Goal: Task Accomplishment & Management: Use online tool/utility

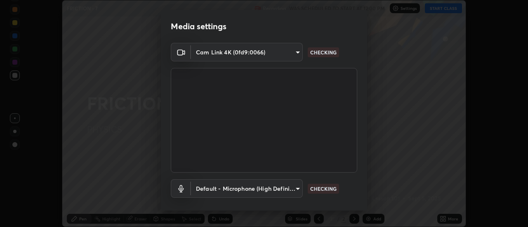
scroll to position [43, 0]
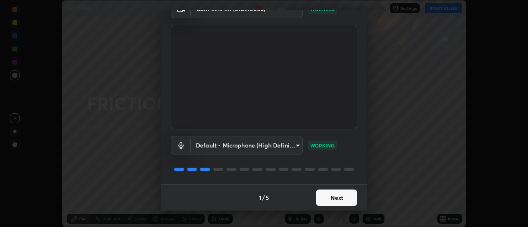
click at [322, 198] on button "Next" at bounding box center [336, 198] width 41 height 16
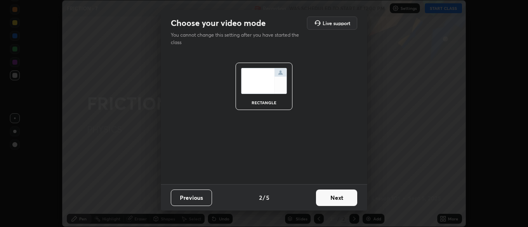
scroll to position [0, 0]
click at [323, 200] on button "Next" at bounding box center [336, 198] width 41 height 16
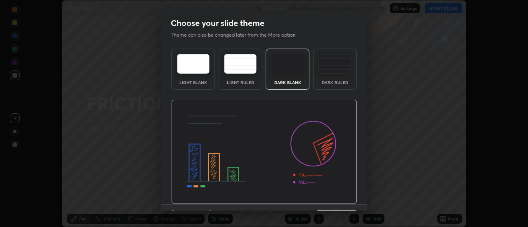
scroll to position [20, 0]
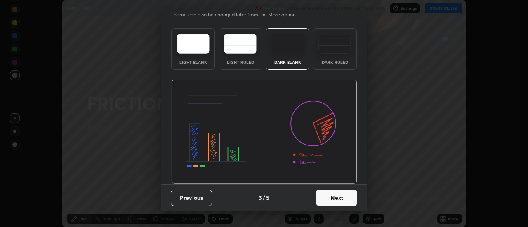
click at [320, 196] on button "Next" at bounding box center [336, 198] width 41 height 16
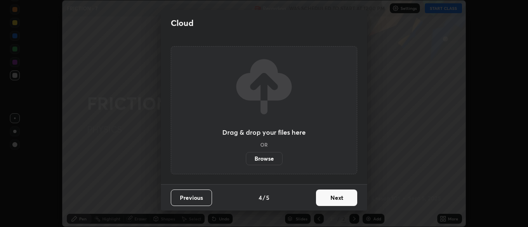
scroll to position [0, 0]
click at [258, 158] on label "Browse" at bounding box center [264, 158] width 37 height 13
click at [246, 158] on input "Browse" at bounding box center [246, 158] width 0 height 13
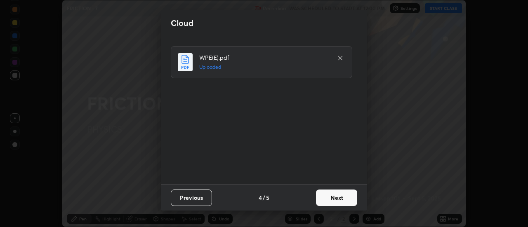
click at [327, 196] on button "Next" at bounding box center [336, 198] width 41 height 16
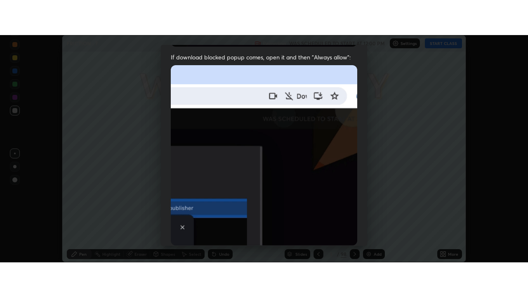
scroll to position [212, 0]
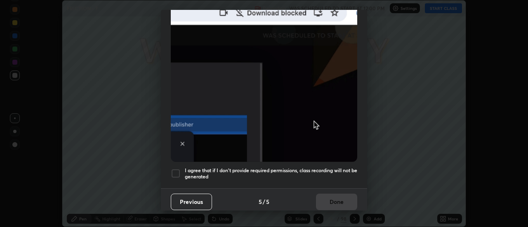
click at [235, 167] on h5 "I agree that if I don't provide required permissions, class recording will not …" at bounding box center [271, 173] width 172 height 13
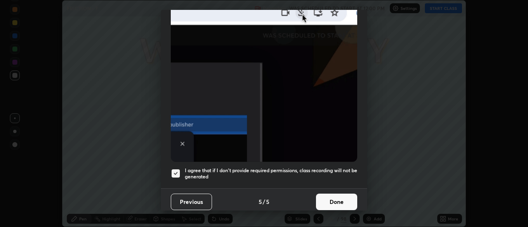
click at [330, 198] on button "Done" at bounding box center [336, 202] width 41 height 16
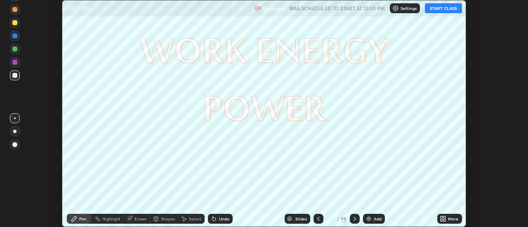
click at [445, 217] on icon at bounding box center [445, 218] width 2 height 2
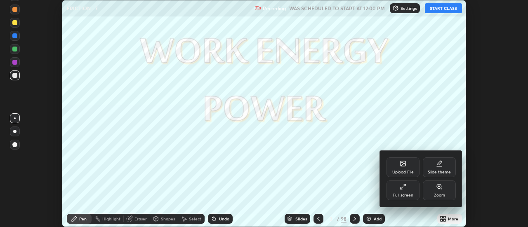
click at [399, 193] on div "Full screen" at bounding box center [403, 195] width 21 height 4
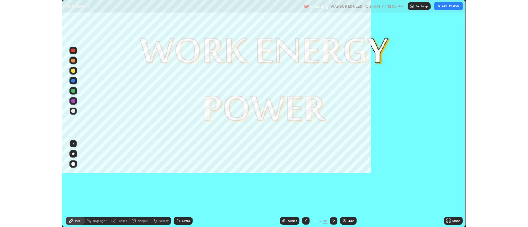
scroll to position [297, 528]
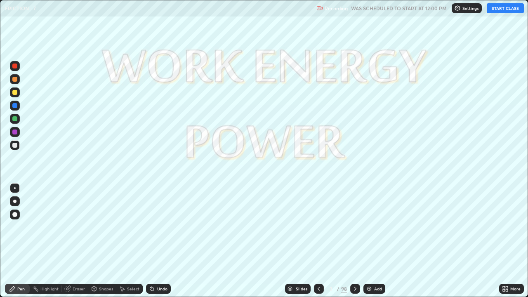
click at [499, 8] on button "START CLASS" at bounding box center [505, 8] width 37 height 10
click at [374, 227] on div "Add" at bounding box center [378, 289] width 8 height 4
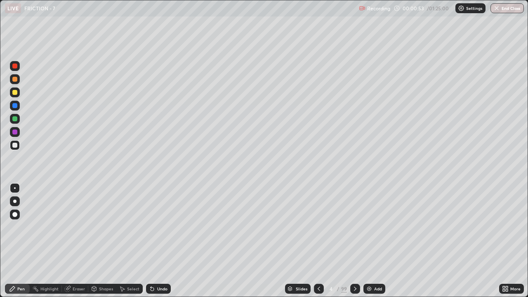
click at [15, 145] on div at bounding box center [14, 145] width 5 height 5
click at [16, 213] on div at bounding box center [14, 214] width 5 height 5
click at [18, 119] on div at bounding box center [15, 119] width 10 height 10
click at [19, 146] on div at bounding box center [15, 145] width 10 height 10
click at [19, 130] on div at bounding box center [15, 132] width 10 height 10
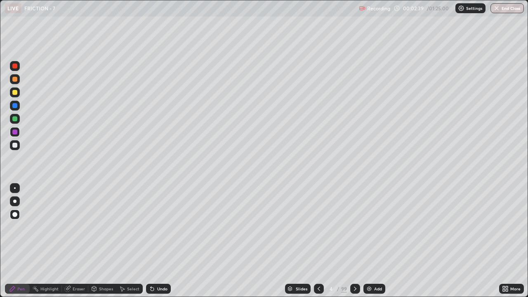
click at [18, 119] on div at bounding box center [15, 119] width 10 height 10
click at [15, 145] on div at bounding box center [14, 145] width 5 height 5
click at [19, 121] on div at bounding box center [15, 119] width 10 height 10
click at [78, 227] on div "Eraser" at bounding box center [79, 289] width 12 height 4
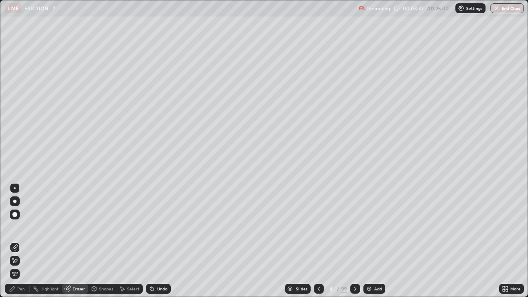
click at [17, 227] on div "Pen" at bounding box center [20, 289] width 7 height 4
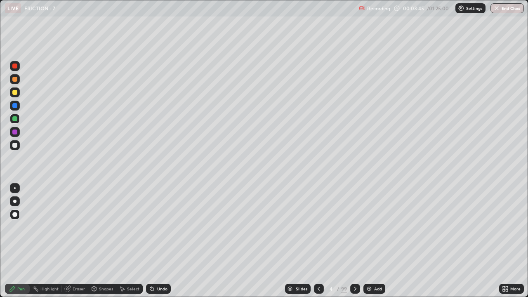
click at [16, 66] on div at bounding box center [14, 66] width 5 height 5
click at [18, 145] on div at bounding box center [15, 145] width 10 height 10
click at [19, 106] on div at bounding box center [15, 106] width 10 height 10
click at [17, 146] on div at bounding box center [14, 145] width 5 height 5
click at [16, 118] on div at bounding box center [14, 118] width 5 height 5
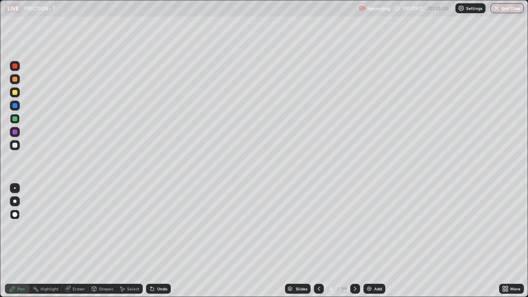
click at [375, 227] on div "Add" at bounding box center [378, 289] width 8 height 4
click at [16, 143] on div at bounding box center [14, 145] width 5 height 5
click at [18, 67] on div at bounding box center [15, 66] width 10 height 10
click at [18, 146] on div at bounding box center [15, 145] width 10 height 10
click at [15, 119] on div at bounding box center [14, 118] width 5 height 5
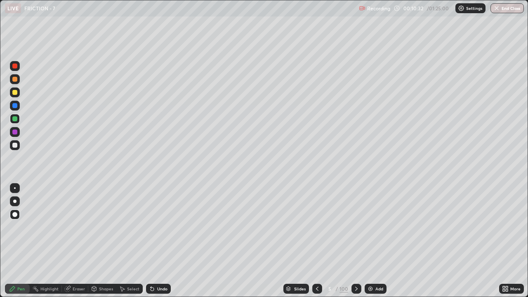
click at [14, 64] on div at bounding box center [14, 66] width 5 height 5
click at [17, 143] on div at bounding box center [15, 145] width 10 height 10
click at [19, 118] on div at bounding box center [15, 119] width 10 height 10
click at [15, 66] on div at bounding box center [14, 66] width 5 height 5
click at [15, 146] on div at bounding box center [14, 145] width 5 height 5
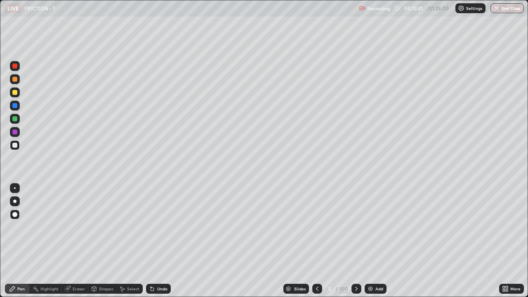
click at [16, 104] on div at bounding box center [14, 105] width 5 height 5
click at [18, 147] on div at bounding box center [15, 145] width 10 height 10
click at [372, 227] on img at bounding box center [370, 288] width 7 height 7
click at [16, 66] on div at bounding box center [14, 66] width 5 height 5
click at [15, 119] on div at bounding box center [14, 118] width 5 height 5
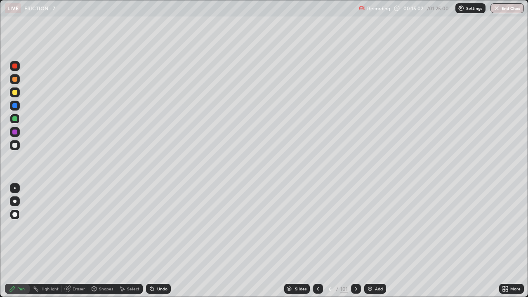
click at [159, 227] on div "Undo" at bounding box center [162, 289] width 10 height 4
click at [157, 227] on div "Undo" at bounding box center [158, 289] width 25 height 10
click at [17, 66] on div at bounding box center [14, 66] width 5 height 5
click at [16, 144] on div at bounding box center [14, 145] width 5 height 5
click at [15, 119] on div at bounding box center [14, 118] width 5 height 5
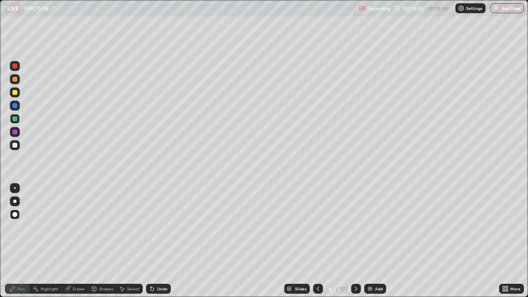
click at [15, 66] on div at bounding box center [14, 66] width 5 height 5
click at [317, 227] on icon at bounding box center [318, 288] width 7 height 7
click at [355, 227] on icon at bounding box center [356, 288] width 7 height 7
click at [14, 145] on div at bounding box center [14, 145] width 5 height 5
click at [18, 118] on div at bounding box center [15, 119] width 10 height 10
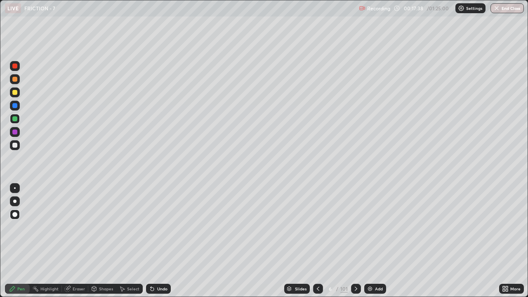
click at [17, 70] on div at bounding box center [15, 66] width 10 height 10
click at [317, 227] on icon at bounding box center [318, 288] width 7 height 7
click at [127, 227] on div "Select" at bounding box center [133, 289] width 12 height 4
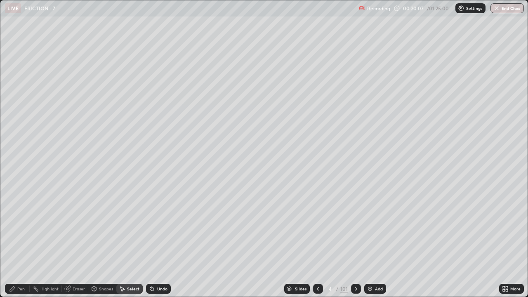
click at [20, 227] on div "Pen" at bounding box center [20, 289] width 7 height 4
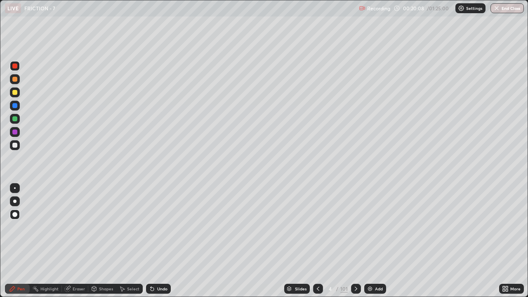
click at [14, 147] on div at bounding box center [14, 145] width 5 height 5
click at [79, 227] on div "Eraser" at bounding box center [79, 289] width 12 height 4
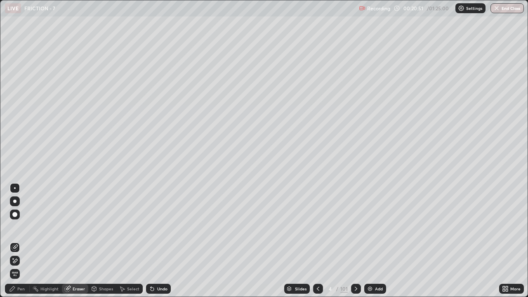
click at [23, 227] on div "Pen" at bounding box center [20, 289] width 7 height 4
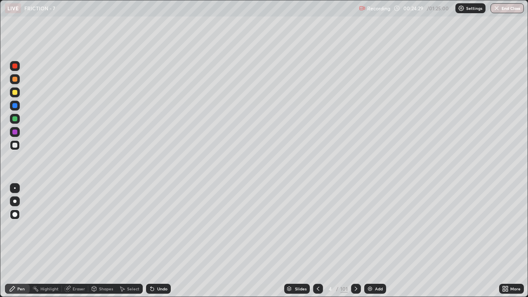
click at [158, 227] on div "Undo" at bounding box center [162, 289] width 10 height 4
click at [159, 227] on div "Undo" at bounding box center [162, 289] width 10 height 4
click at [354, 227] on icon at bounding box center [356, 288] width 7 height 7
click at [78, 227] on div "Eraser" at bounding box center [79, 289] width 12 height 4
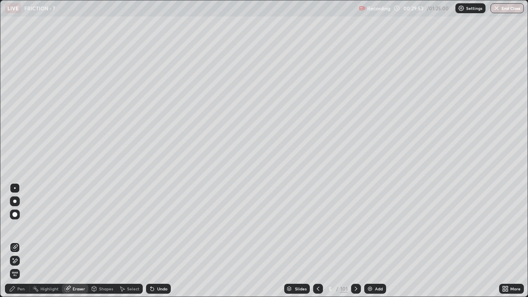
click at [21, 227] on div "Pen" at bounding box center [20, 289] width 7 height 4
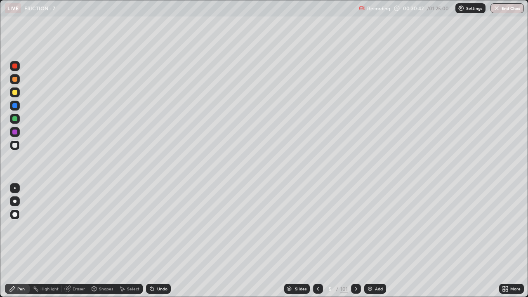
click at [356, 227] on icon at bounding box center [356, 288] width 7 height 7
click at [371, 227] on img at bounding box center [370, 288] width 7 height 7
click at [80, 227] on div "Eraser" at bounding box center [79, 289] width 12 height 4
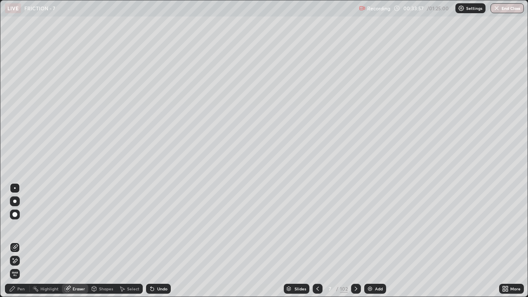
click at [18, 227] on div "Pen" at bounding box center [20, 289] width 7 height 4
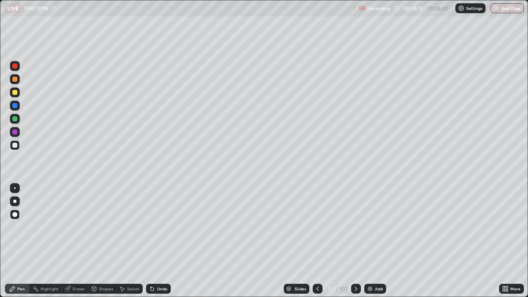
click at [131, 227] on div "Select" at bounding box center [133, 289] width 12 height 4
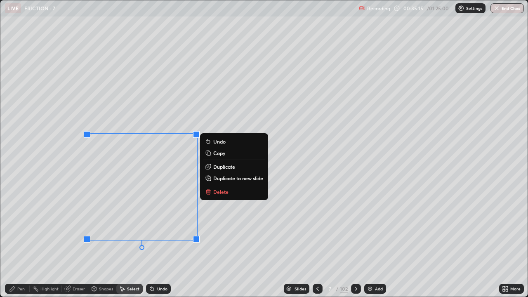
click at [226, 196] on button "Delete" at bounding box center [233, 192] width 61 height 10
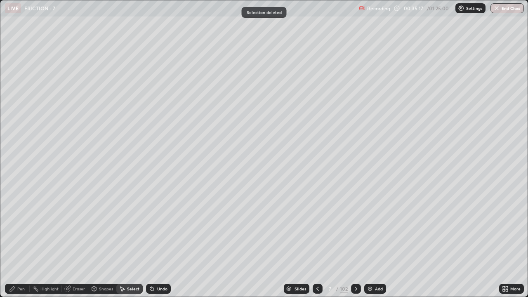
click at [20, 227] on div "Pen" at bounding box center [17, 289] width 25 height 10
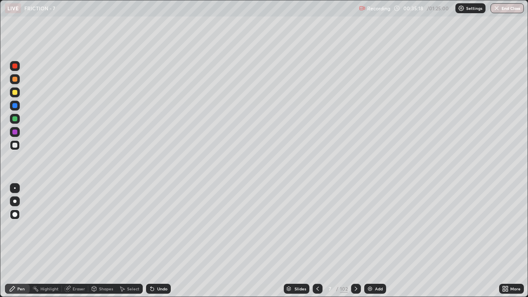
click at [16, 118] on div at bounding box center [14, 118] width 5 height 5
click at [16, 81] on div at bounding box center [15, 79] width 10 height 10
click at [15, 146] on div at bounding box center [14, 145] width 5 height 5
click at [17, 120] on div at bounding box center [14, 118] width 5 height 5
click at [355, 227] on icon at bounding box center [356, 288] width 7 height 7
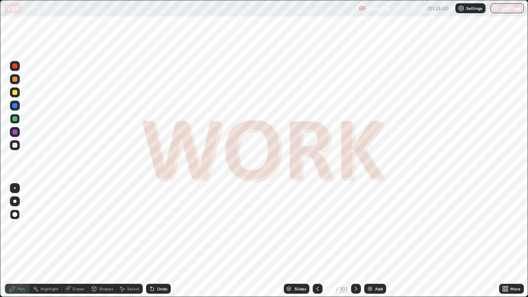
click at [355, 227] on icon at bounding box center [356, 288] width 7 height 7
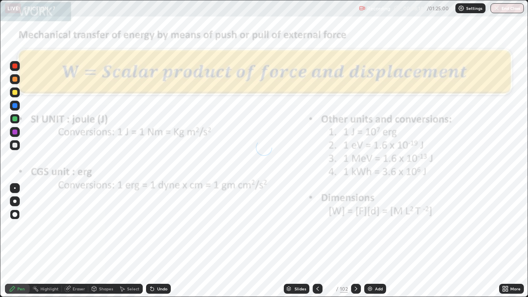
click at [356, 227] on icon at bounding box center [356, 289] width 2 height 4
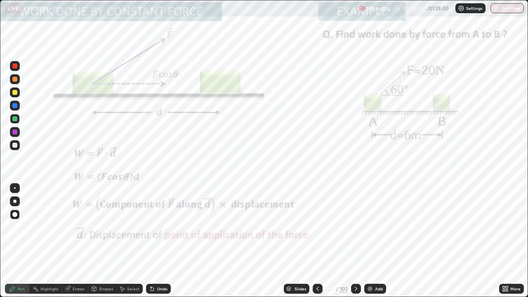
click at [355, 227] on icon at bounding box center [356, 288] width 7 height 7
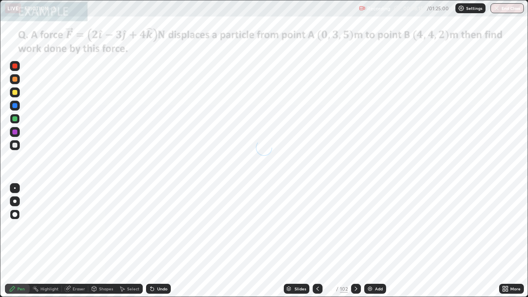
click at [355, 227] on icon at bounding box center [356, 288] width 7 height 7
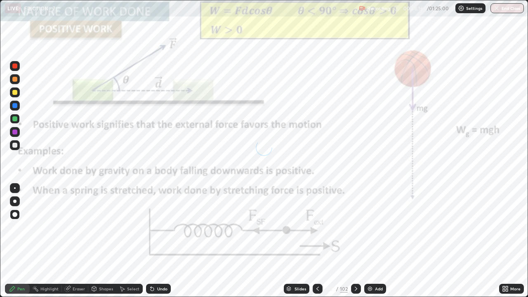
click at [355, 227] on icon at bounding box center [356, 288] width 7 height 7
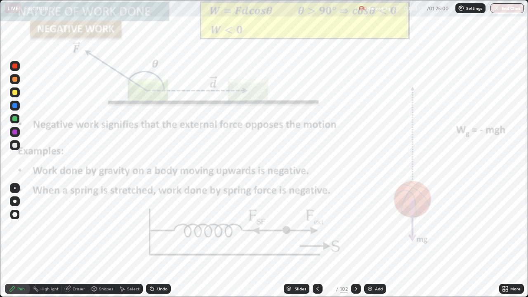
click at [357, 227] on div at bounding box center [356, 289] width 10 height 10
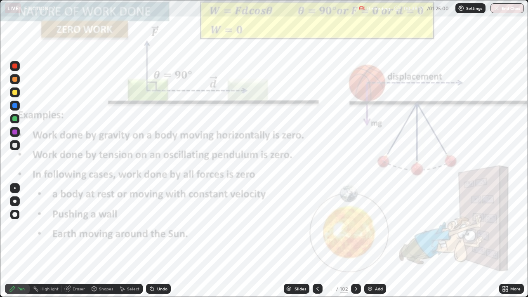
click at [355, 227] on icon at bounding box center [356, 288] width 7 height 7
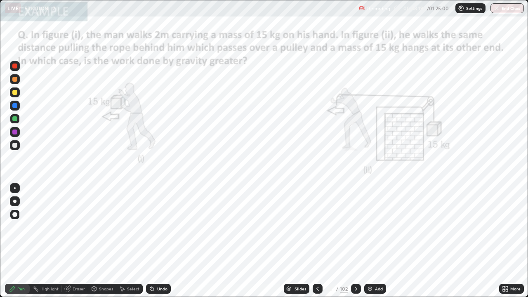
click at [316, 227] on icon at bounding box center [317, 288] width 7 height 7
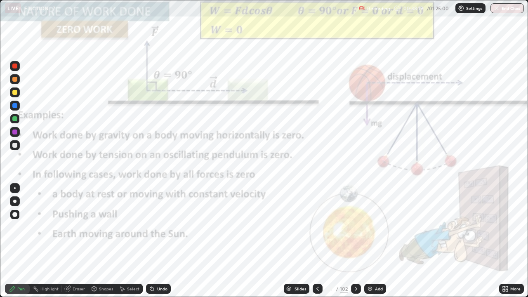
click at [316, 227] on icon at bounding box center [317, 288] width 7 height 7
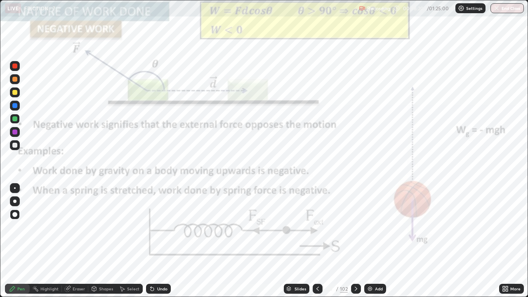
click at [318, 227] on icon at bounding box center [317, 288] width 7 height 7
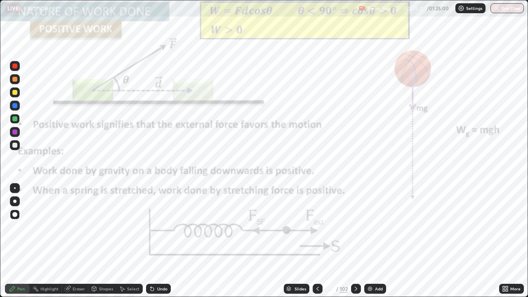
click at [317, 227] on icon at bounding box center [317, 288] width 7 height 7
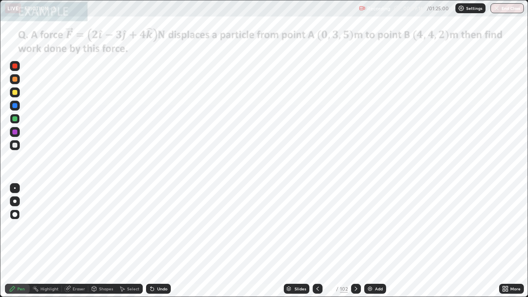
click at [16, 147] on div at bounding box center [15, 145] width 10 height 10
click at [16, 67] on div at bounding box center [14, 66] width 5 height 5
click at [370, 227] on img at bounding box center [370, 288] width 7 height 7
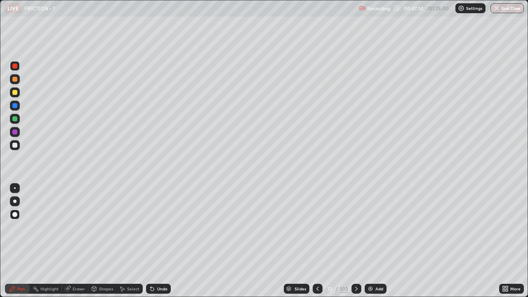
click at [17, 144] on div at bounding box center [14, 145] width 5 height 5
click at [78, 227] on div "Eraser" at bounding box center [79, 289] width 12 height 4
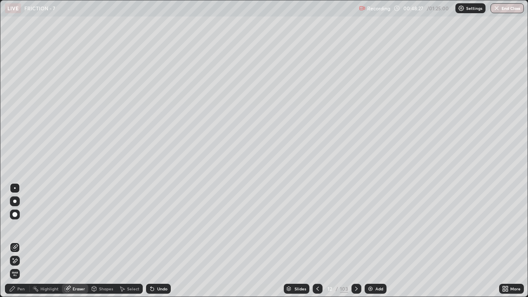
click at [18, 227] on div "Pen" at bounding box center [17, 289] width 25 height 10
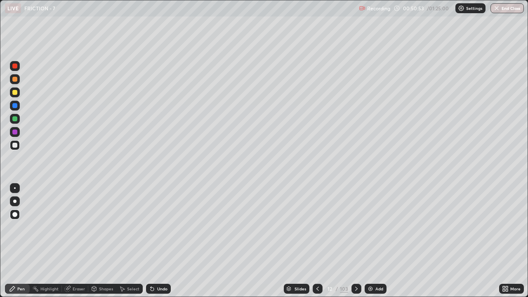
click at [161, 227] on div "Undo" at bounding box center [162, 289] width 10 height 4
click at [163, 227] on div "Undo" at bounding box center [162, 289] width 10 height 4
click at [376, 227] on div "Add" at bounding box center [379, 289] width 8 height 4
click at [132, 227] on div "Select" at bounding box center [133, 289] width 12 height 4
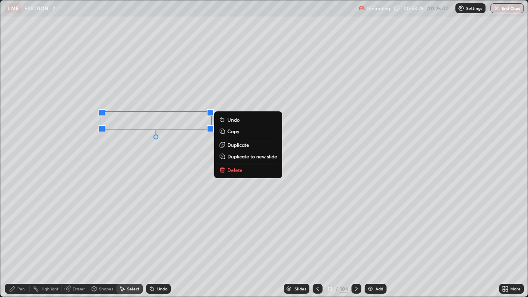
click at [247, 169] on button "Delete" at bounding box center [247, 170] width 61 height 10
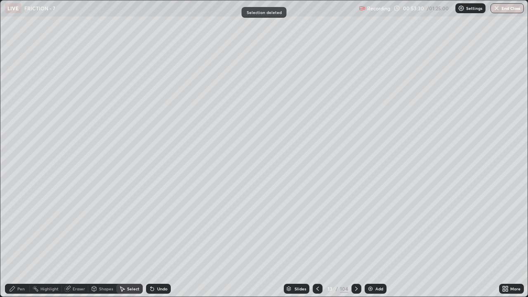
click at [18, 227] on div "Pen" at bounding box center [20, 289] width 7 height 4
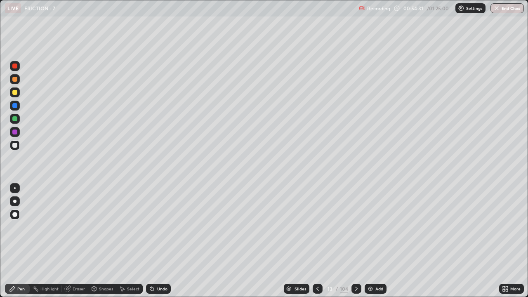
click at [17, 132] on div at bounding box center [14, 131] width 5 height 5
click at [15, 145] on div at bounding box center [14, 145] width 5 height 5
click at [16, 146] on div at bounding box center [14, 145] width 5 height 5
click at [16, 132] on div at bounding box center [14, 131] width 5 height 5
click at [16, 118] on div at bounding box center [14, 118] width 5 height 5
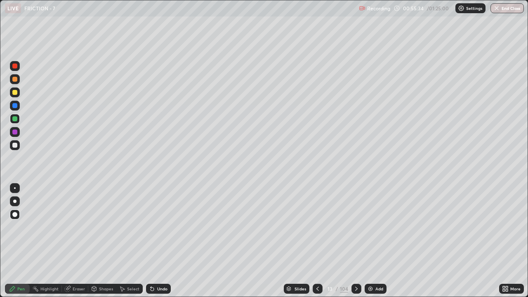
click at [18, 147] on div at bounding box center [15, 145] width 10 height 10
click at [80, 227] on div "Eraser" at bounding box center [79, 289] width 12 height 4
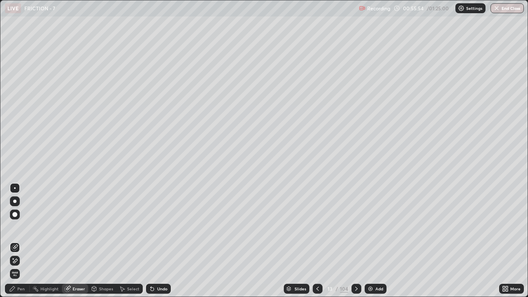
click at [102, 227] on div "Shapes" at bounding box center [106, 289] width 14 height 4
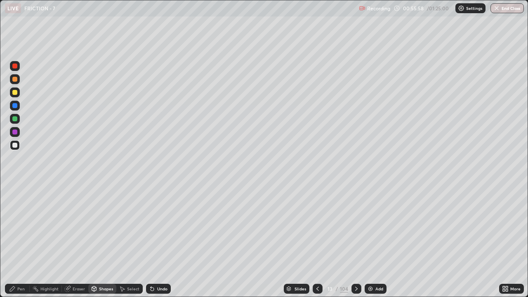
click at [157, 227] on div "Undo" at bounding box center [162, 289] width 10 height 4
click at [100, 227] on div "Shapes" at bounding box center [106, 289] width 14 height 4
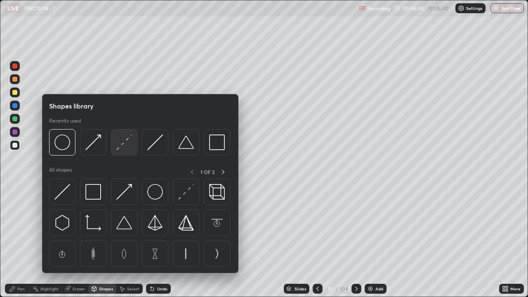
click at [127, 146] on img at bounding box center [124, 142] width 16 height 16
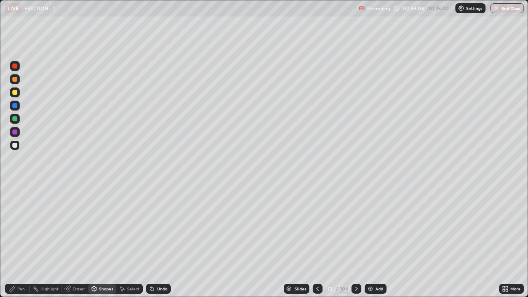
click at [17, 118] on div at bounding box center [14, 118] width 5 height 5
click at [15, 227] on div "Pen" at bounding box center [17, 289] width 25 height 10
click at [16, 107] on div at bounding box center [14, 105] width 5 height 5
click at [16, 65] on div at bounding box center [14, 66] width 5 height 5
click at [16, 105] on div at bounding box center [14, 105] width 5 height 5
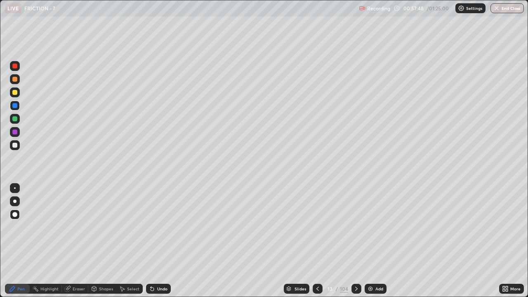
click at [19, 65] on div at bounding box center [15, 66] width 10 height 10
click at [19, 106] on div at bounding box center [15, 106] width 10 height 10
click at [16, 108] on div at bounding box center [14, 105] width 5 height 5
click at [15, 79] on div at bounding box center [14, 79] width 5 height 5
click at [160, 227] on div "Undo" at bounding box center [158, 289] width 25 height 10
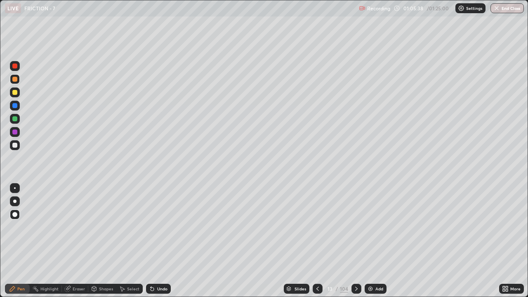
click at [372, 227] on img at bounding box center [370, 288] width 7 height 7
click at [15, 146] on div at bounding box center [14, 145] width 5 height 5
click at [19, 118] on div at bounding box center [15, 119] width 10 height 10
click at [15, 146] on div at bounding box center [14, 145] width 5 height 5
click at [19, 119] on div at bounding box center [15, 119] width 10 height 10
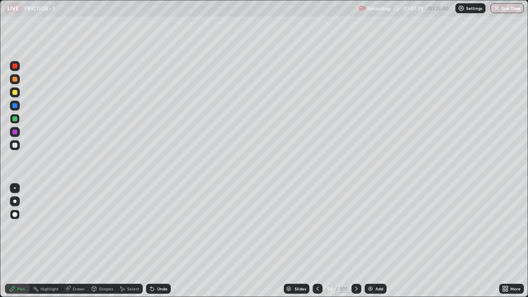
click at [19, 108] on div at bounding box center [15, 106] width 10 height 10
click at [81, 227] on div "Eraser" at bounding box center [79, 289] width 12 height 4
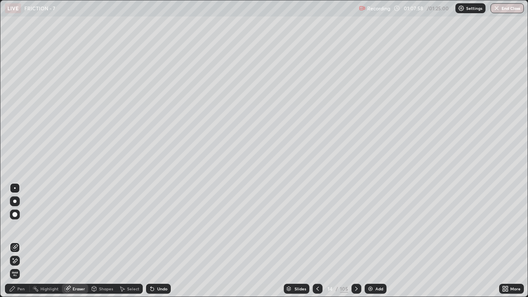
click at [18, 227] on div "Pen" at bounding box center [20, 289] width 7 height 4
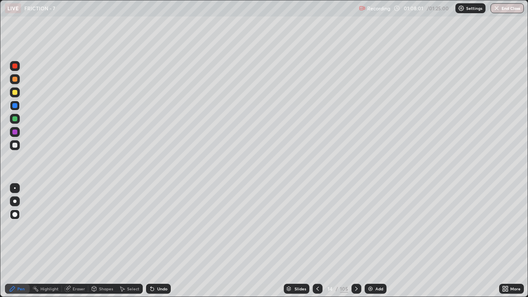
click at [18, 119] on div at bounding box center [15, 119] width 10 height 10
click at [16, 144] on div at bounding box center [14, 145] width 5 height 5
click at [16, 120] on div at bounding box center [14, 118] width 5 height 5
click at [157, 227] on div "Undo" at bounding box center [162, 289] width 10 height 4
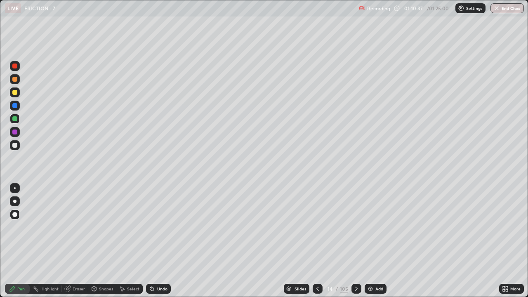
click at [157, 227] on div "Undo" at bounding box center [162, 289] width 10 height 4
click at [17, 105] on div at bounding box center [14, 105] width 5 height 5
click at [15, 146] on div at bounding box center [14, 145] width 5 height 5
click at [15, 119] on div at bounding box center [14, 118] width 5 height 5
click at [18, 131] on div at bounding box center [15, 132] width 10 height 10
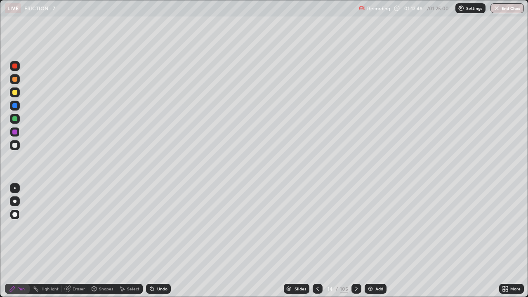
click at [15, 106] on div at bounding box center [14, 105] width 5 height 5
click at [16, 144] on div at bounding box center [14, 145] width 5 height 5
click at [101, 227] on div "Shapes" at bounding box center [106, 289] width 14 height 4
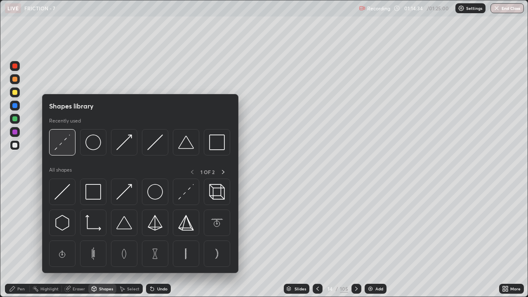
click at [68, 147] on img at bounding box center [62, 142] width 16 height 16
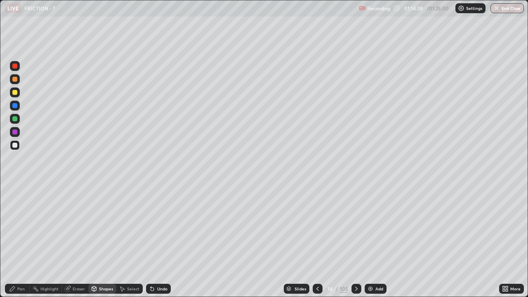
click at [14, 227] on icon at bounding box center [12, 288] width 7 height 7
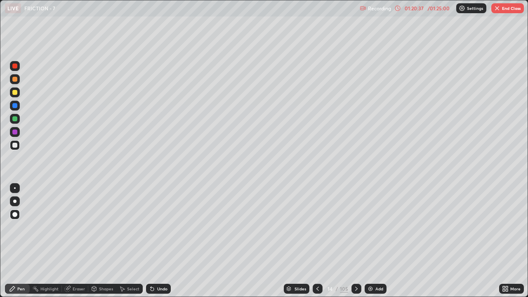
click at [506, 6] on button "End Class" at bounding box center [507, 8] width 33 height 10
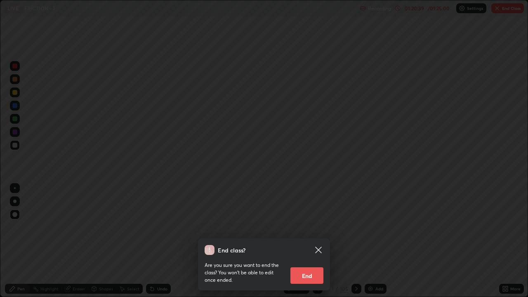
click at [311, 227] on button "End" at bounding box center [306, 275] width 33 height 16
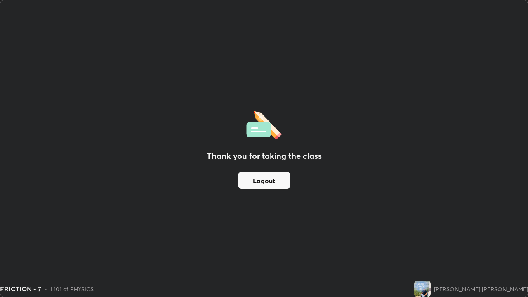
click at [258, 179] on button "Logout" at bounding box center [264, 180] width 52 height 16
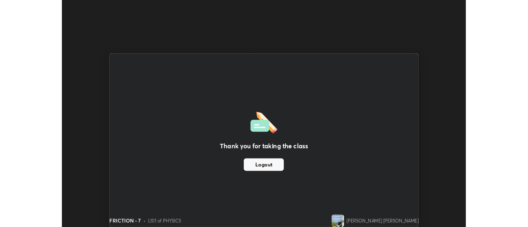
scroll to position [41013, 40712]
